Goal: Transaction & Acquisition: Purchase product/service

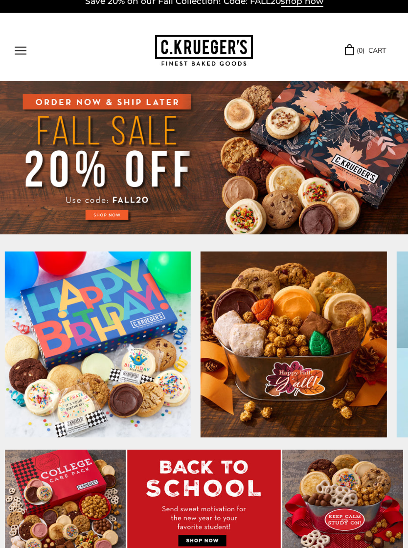
scroll to position [6, 0]
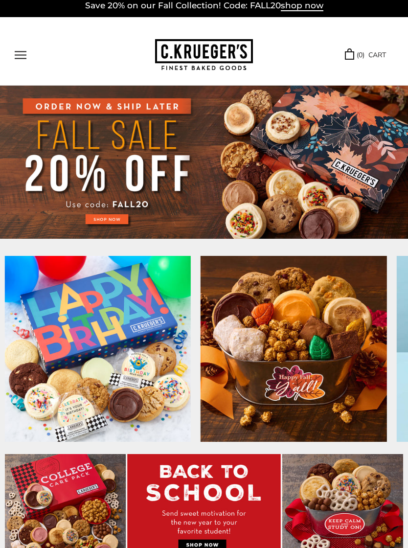
click at [104, 218] on img at bounding box center [204, 162] width 408 height 153
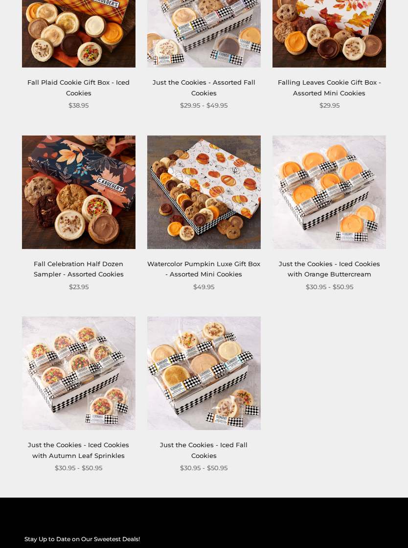
scroll to position [1124, 0]
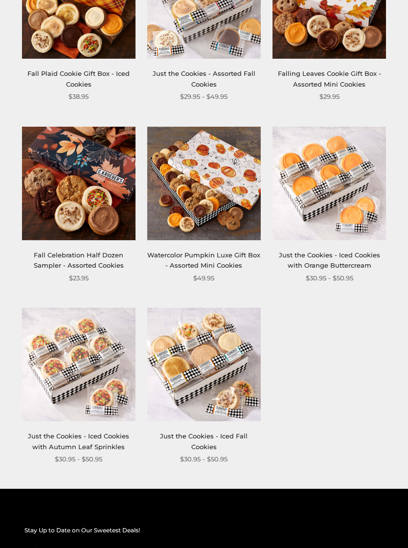
click at [88, 361] on img at bounding box center [79, 365] width 114 height 114
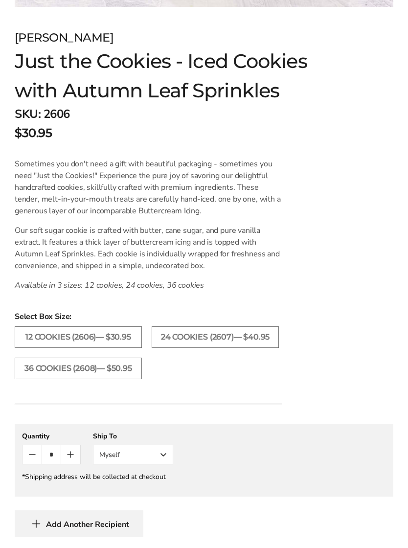
scroll to position [514, 0]
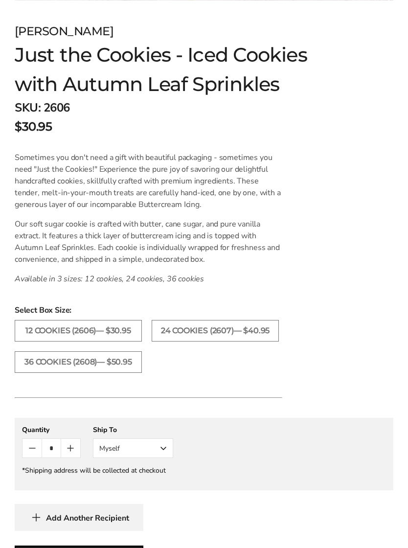
click at [226, 331] on label "24 COOKIES (2607)— $40.95" at bounding box center [215, 331] width 127 height 22
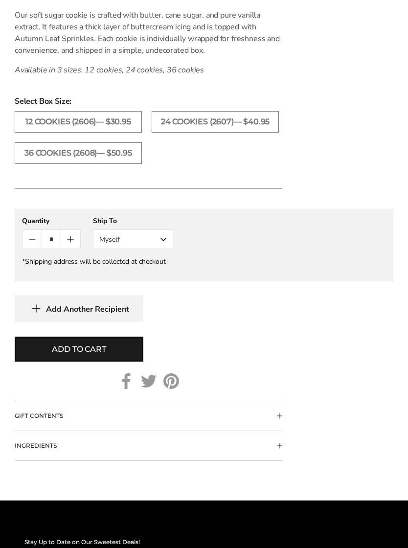
scroll to position [723, 0]
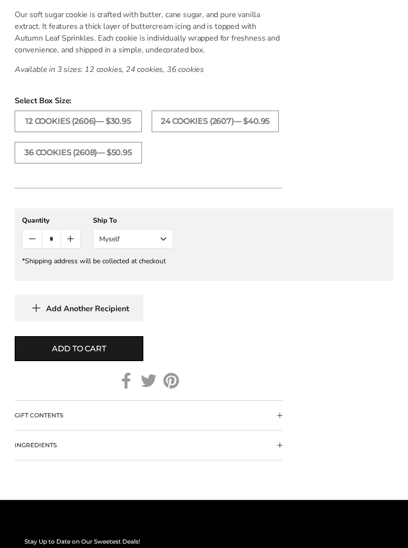
click at [83, 351] on span "Add to cart" at bounding box center [79, 349] width 54 height 12
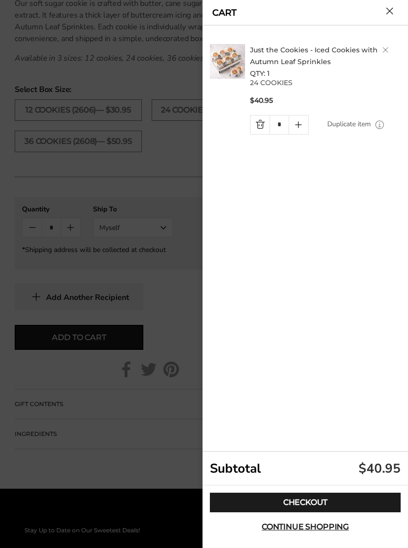
scroll to position [736, 0]
click at [309, 513] on link "Checkout" at bounding box center [305, 503] width 191 height 20
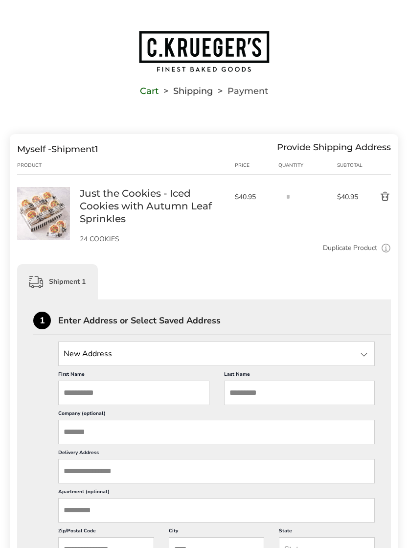
click at [362, 354] on div at bounding box center [364, 355] width 12 height 12
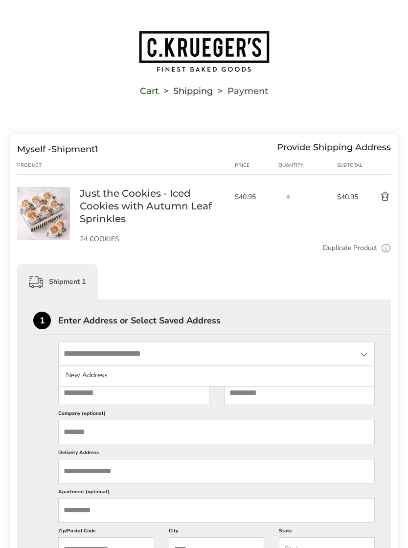
click at [369, 358] on div at bounding box center [364, 355] width 12 height 12
click at [127, 401] on input "First Name" at bounding box center [133, 393] width 151 height 24
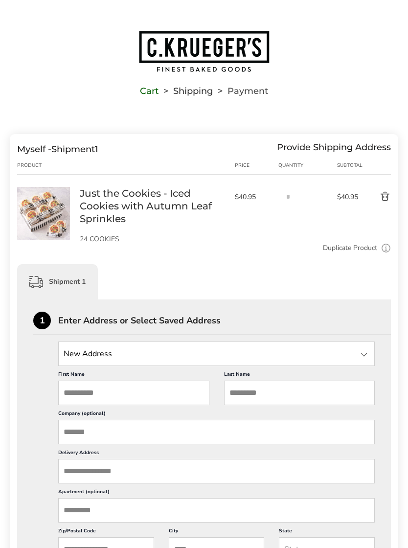
scroll to position [39, 0]
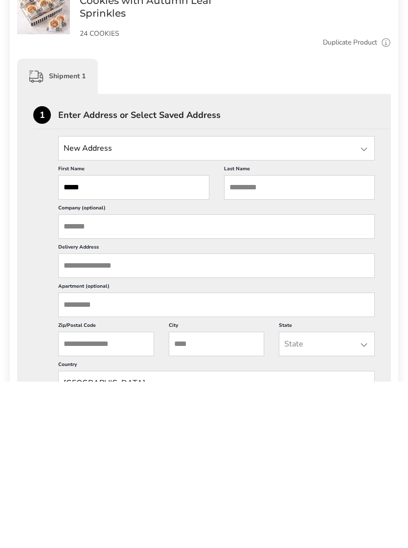
type input "*****"
click at [281, 342] on input "Last Name" at bounding box center [299, 354] width 151 height 24
type input "******"
click at [145, 420] on input "Delivery Address" at bounding box center [216, 432] width 317 height 24
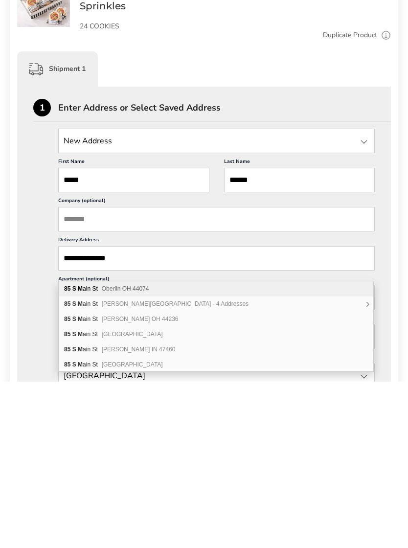
scroll to position [65, 0]
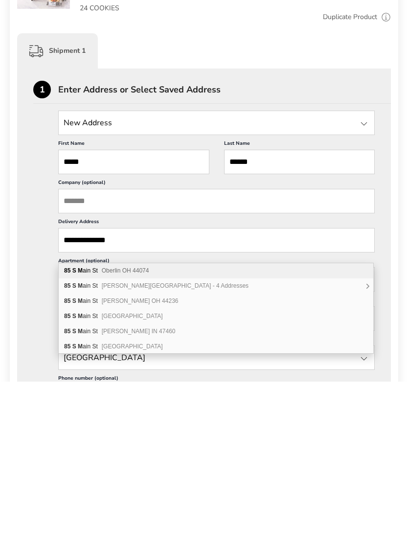
click at [345, 395] on input "**********" at bounding box center [216, 407] width 317 height 24
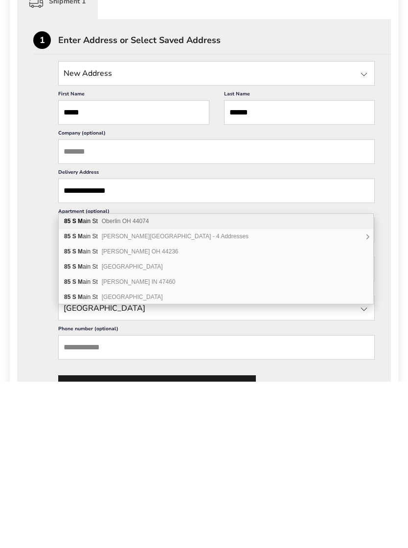
scroll to position [115, 0]
click at [37, 302] on div "**********" at bounding box center [204, 396] width 342 height 339
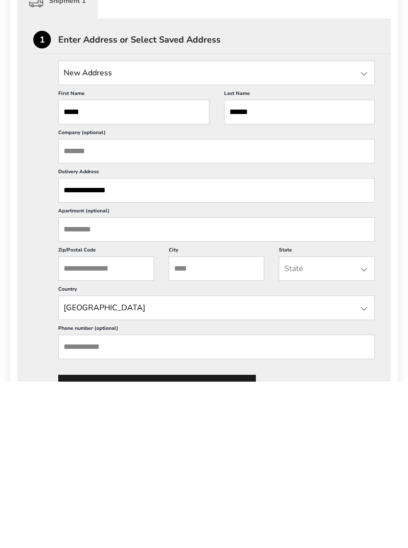
scroll to position [281, 0]
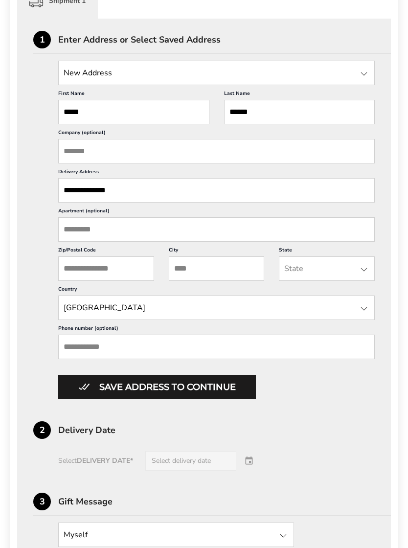
click at [163, 203] on input "**********" at bounding box center [216, 190] width 317 height 24
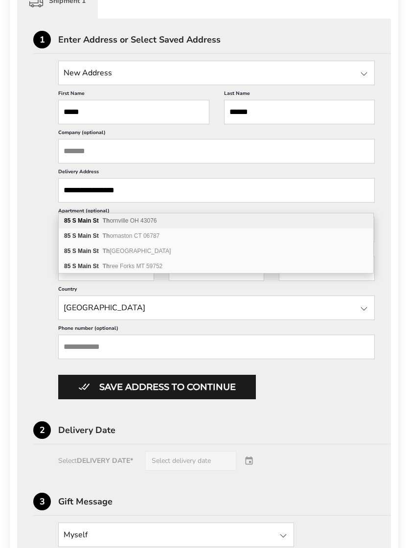
type input "**********"
click at [149, 224] on span "Th ornville OH 43076" at bounding box center [130, 220] width 54 height 7
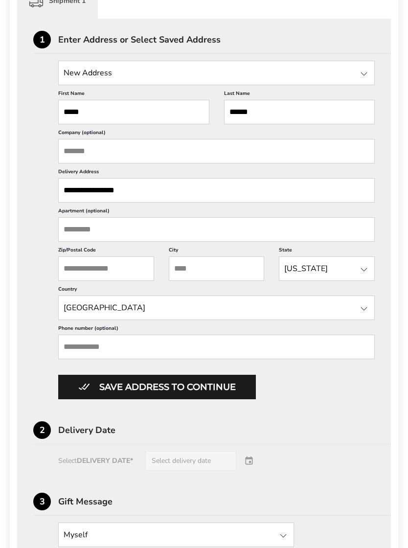
click at [145, 359] on input "Phone number (optional)" at bounding box center [216, 347] width 317 height 24
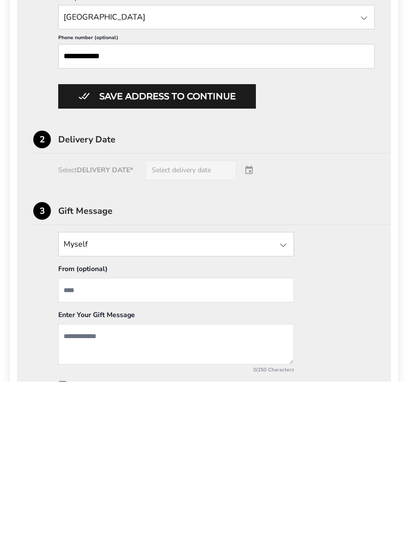
scroll to position [406, 0]
type input "**********"
click at [155, 444] on input "From" at bounding box center [176, 456] width 236 height 24
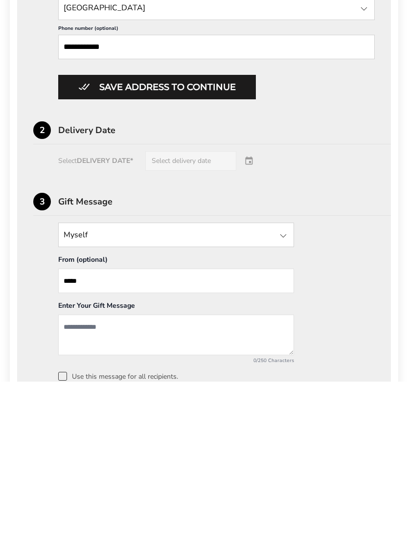
scroll to position [416, 0]
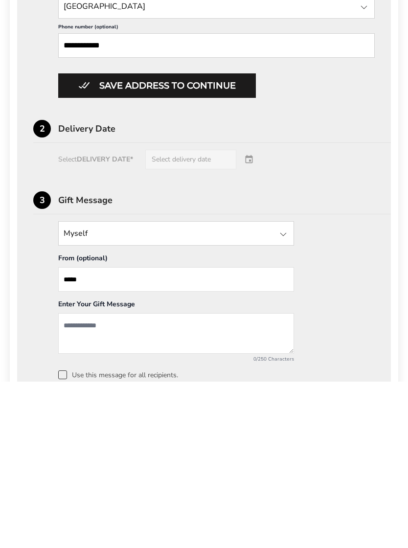
type input "*****"
click at [132, 480] on textarea "Add a message" at bounding box center [176, 500] width 236 height 41
type textarea "*"
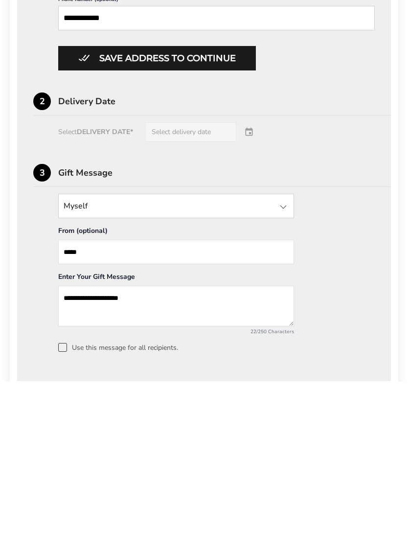
scroll to position [444, 0]
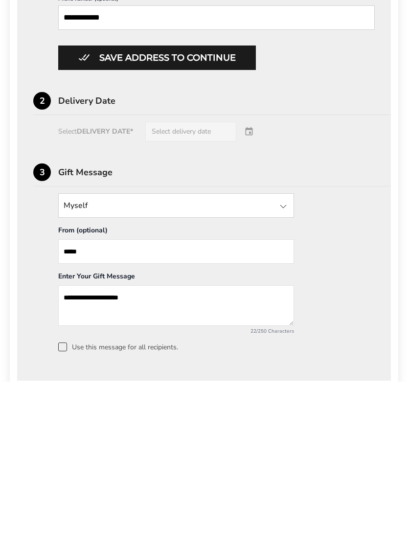
type textarea "**********"
click at [216, 288] on div "Select DELIVERY DATE* Select delivery date" at bounding box center [204, 298] width 342 height 20
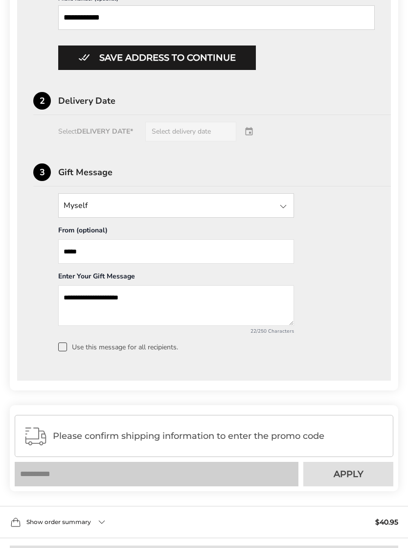
click at [182, 142] on div "Select DELIVERY DATE* Select delivery date" at bounding box center [204, 132] width 342 height 20
click at [253, 142] on div "Select DELIVERY DATE* Select delivery date" at bounding box center [204, 132] width 342 height 20
click at [251, 142] on div "Select DELIVERY DATE* Select delivery date" at bounding box center [204, 132] width 342 height 20
click at [126, 142] on div "Select DELIVERY DATE* Select delivery date" at bounding box center [204, 132] width 342 height 20
click at [247, 142] on div "Select DELIVERY DATE* Select delivery date" at bounding box center [204, 132] width 342 height 20
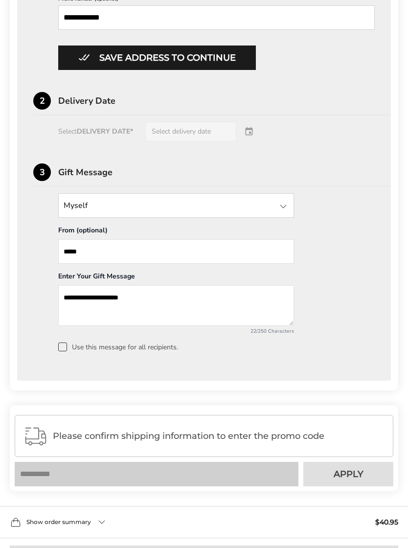
click at [213, 142] on div "Select DELIVERY DATE* Select delivery date" at bounding box center [204, 132] width 342 height 20
click at [219, 142] on div "Select DELIVERY DATE* Select delivery date" at bounding box center [204, 132] width 342 height 20
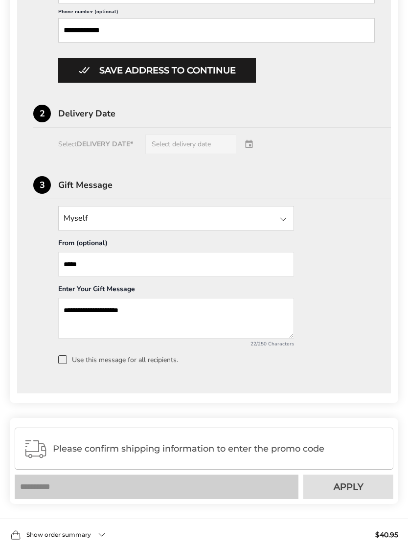
scroll to position [597, 0]
click at [211, 155] on div "Select DELIVERY DATE* Select delivery date" at bounding box center [204, 145] width 342 height 20
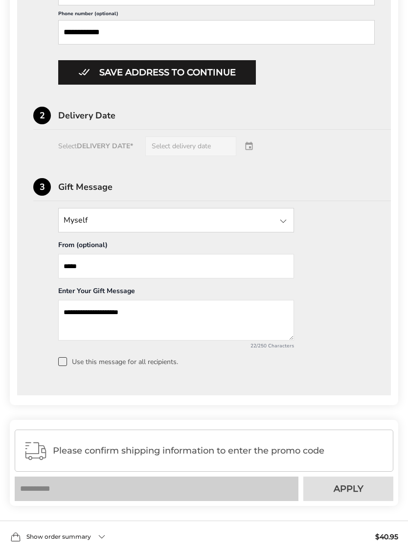
click at [217, 85] on button "Save address to continue" at bounding box center [157, 72] width 198 height 24
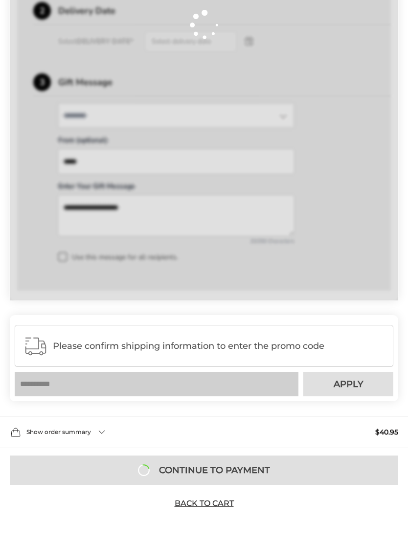
scroll to position [376, 0]
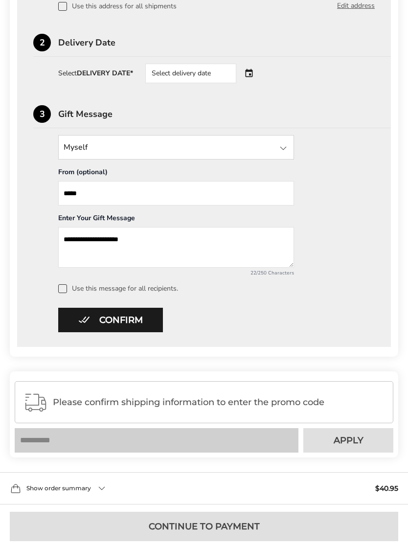
click at [223, 74] on div "Select delivery date" at bounding box center [190, 74] width 91 height 20
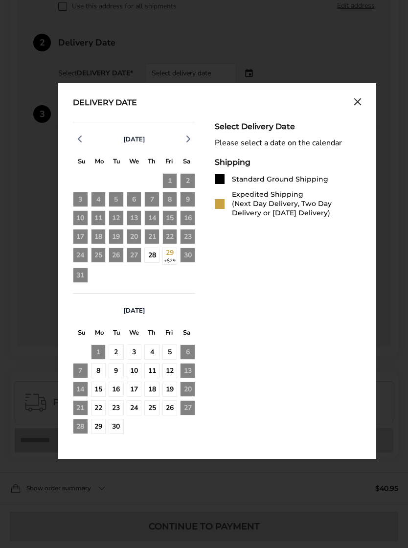
click at [134, 259] on div "27" at bounding box center [134, 256] width 15 height 17
click at [136, 258] on div "27" at bounding box center [134, 256] width 15 height 17
click at [156, 256] on div "28" at bounding box center [151, 255] width 15 height 15
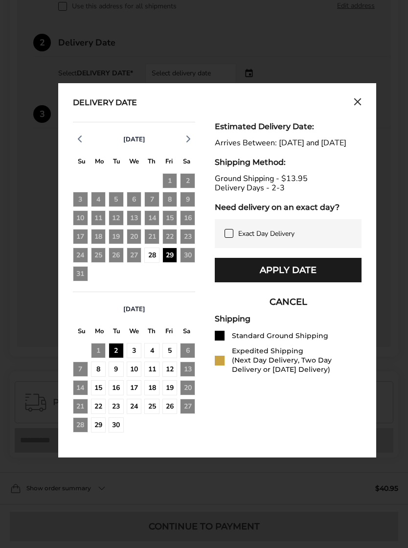
click at [287, 283] on button "Apply Date" at bounding box center [288, 270] width 147 height 24
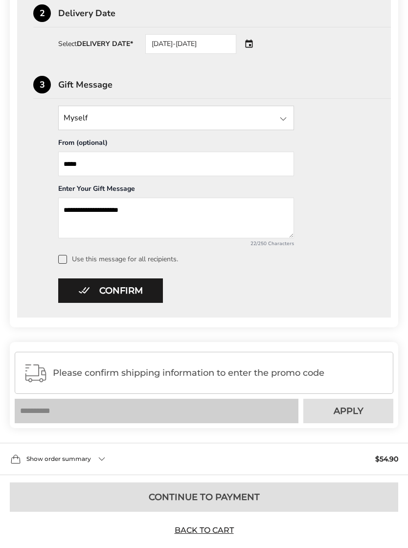
scroll to position [405, 0]
click at [160, 377] on span "Please confirm shipping information to enter the promo code" at bounding box center [219, 373] width 332 height 10
click at [110, 294] on button "Confirm" at bounding box center [110, 291] width 105 height 24
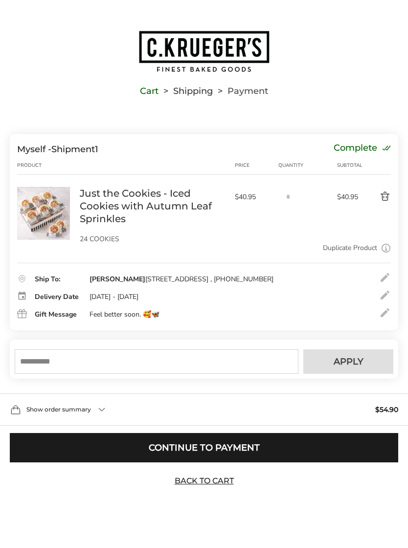
scroll to position [0, 0]
click at [136, 374] on input "text" at bounding box center [157, 362] width 284 height 24
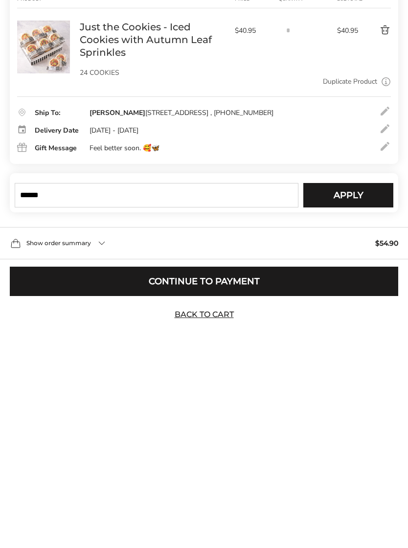
type input "******"
click at [350, 357] on span "Apply" at bounding box center [349, 361] width 30 height 9
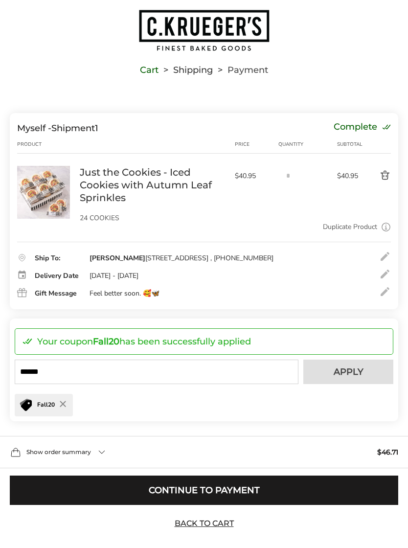
scroll to position [43, 0]
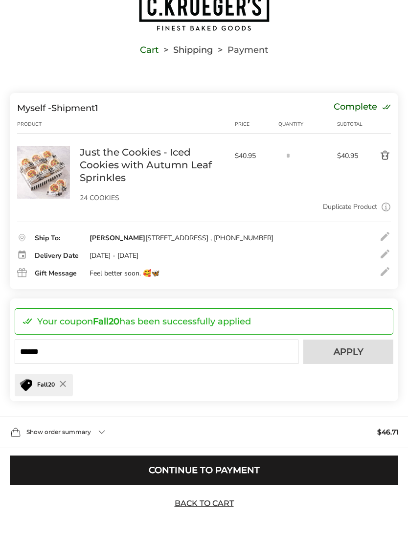
click at [214, 485] on button "Continue to Payment" at bounding box center [204, 470] width 389 height 29
